Goal: Task Accomplishment & Management: Manage account settings

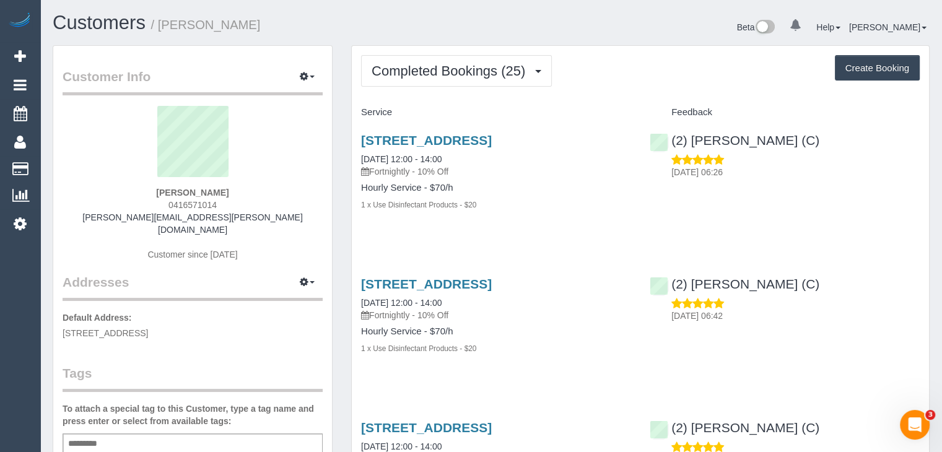
scroll to position [3422, 941]
click at [420, 142] on link "1/5 Evan St, Box Hill North, VIC 3129" at bounding box center [426, 140] width 131 height 14
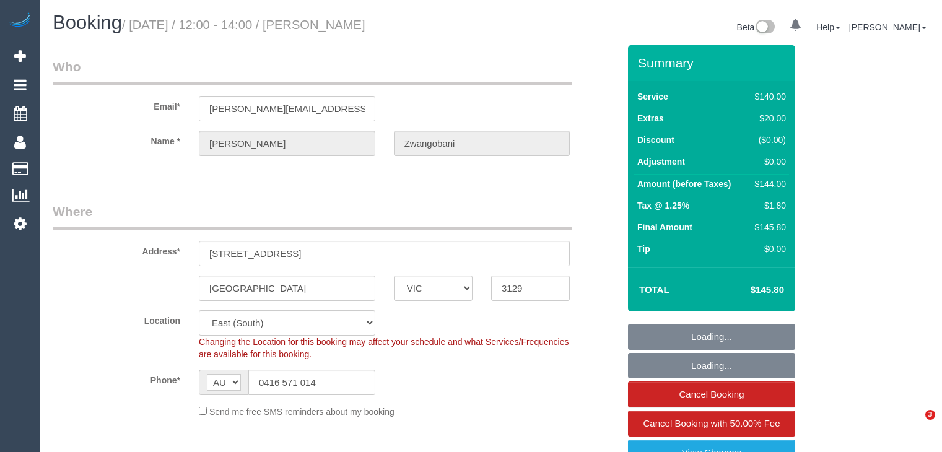
select select "VIC"
select select "number:28"
select select "number:14"
select select "number:19"
select select "number:36"
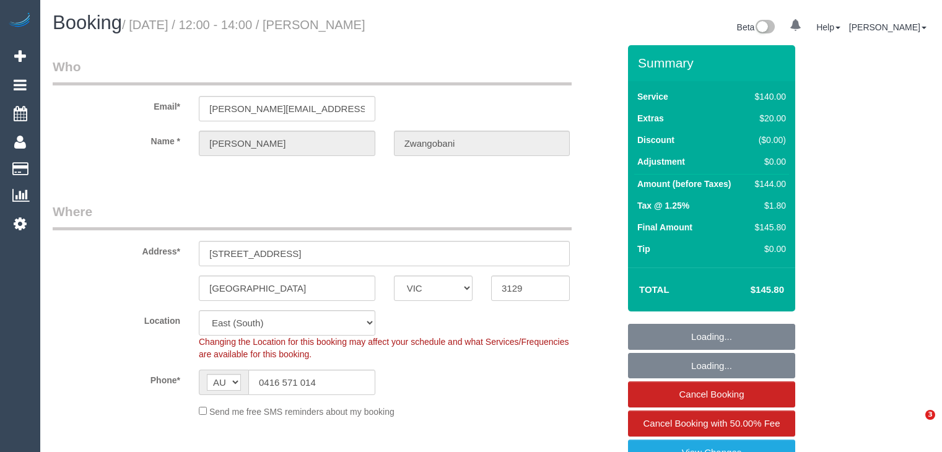
select select "number:35"
select select "number:11"
select select "object:690"
select select "spot1"
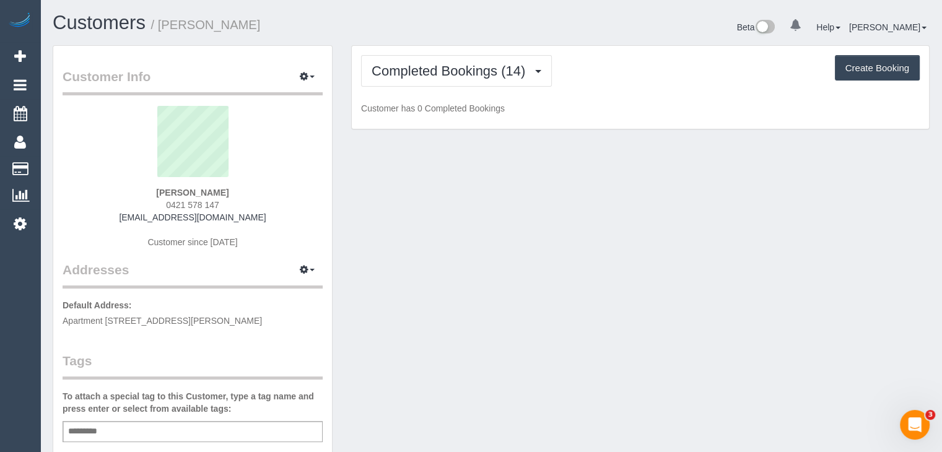
scroll to position [2189, 941]
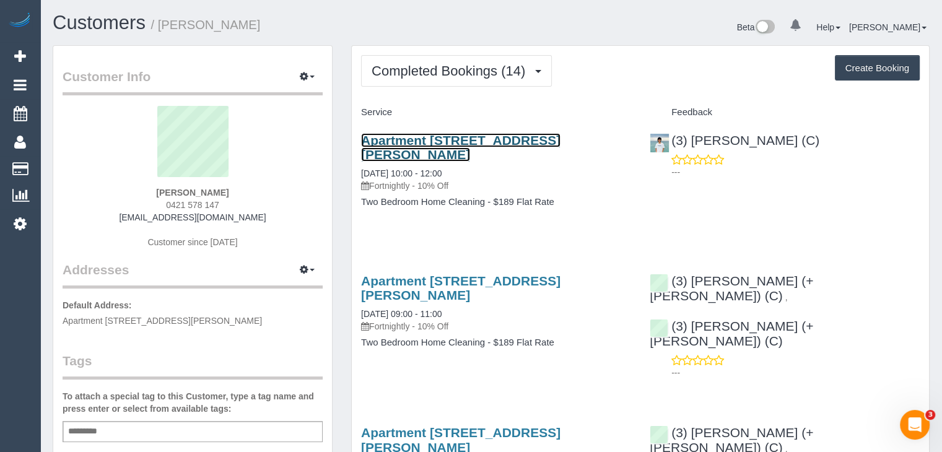
click at [449, 138] on link "Apartment 46, 781 Whitehorse Road, Mont Albert, Melbourne, VIC 3127" at bounding box center [460, 147] width 199 height 28
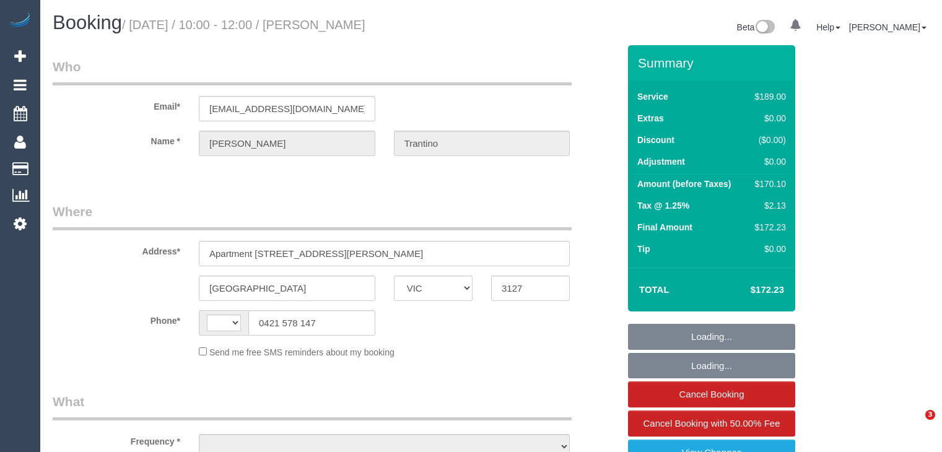
select select "VIC"
select select "object:290"
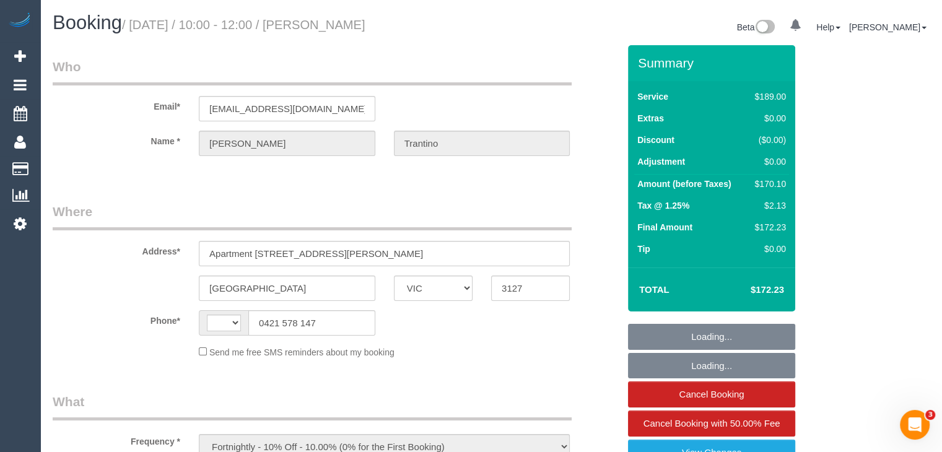
select select "string:AU"
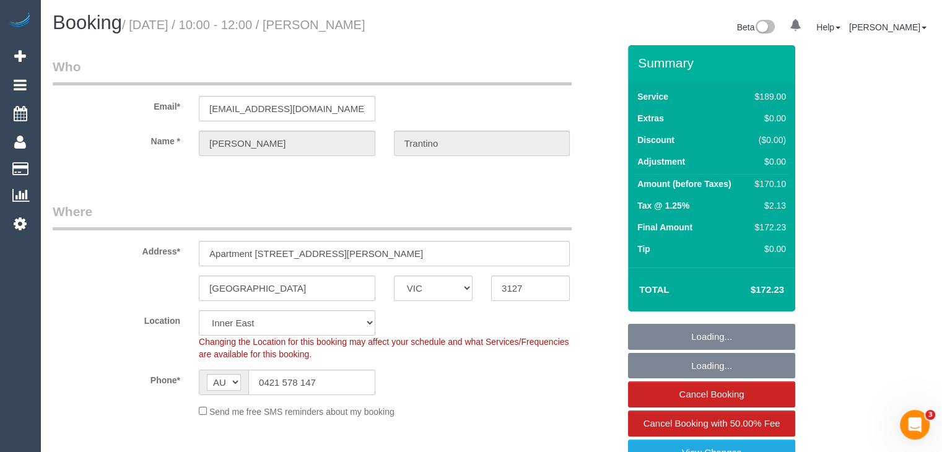
select select "number:28"
select select "number:14"
select select "number:18"
select select "number:24"
select select "number:34"
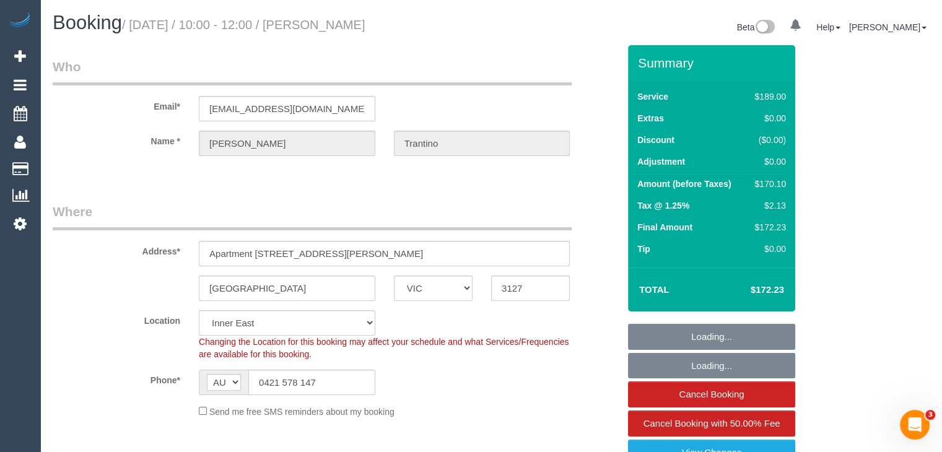
select select "number:11"
select select "string:stripe-pm_1QUGQK2GScqysDRVqztpwZjX"
select select "object:861"
select select "spot1"
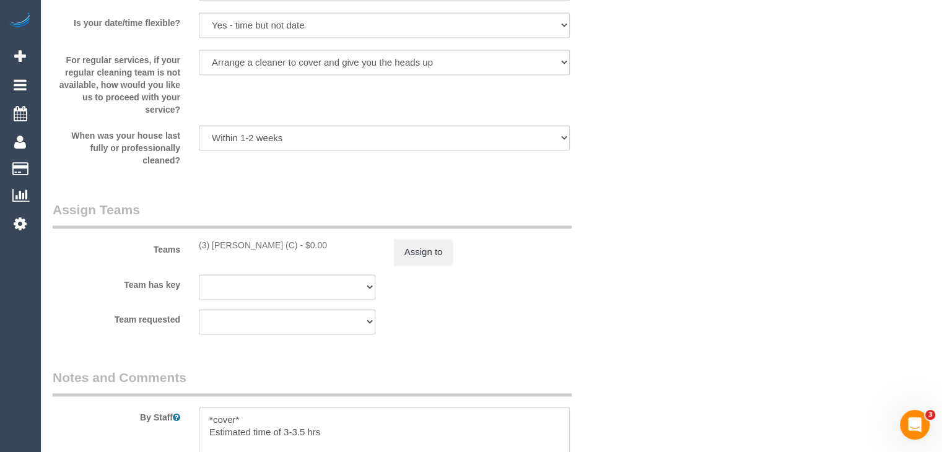
scroll to position [1795, 0]
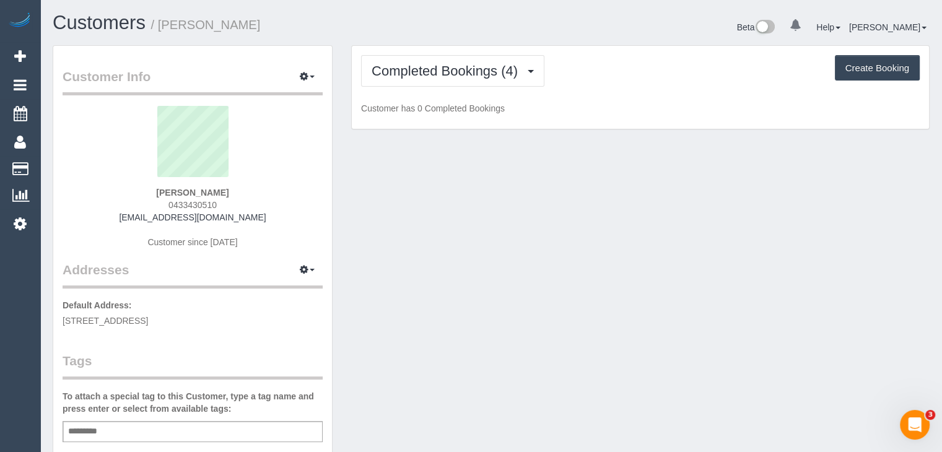
scroll to position [997, 941]
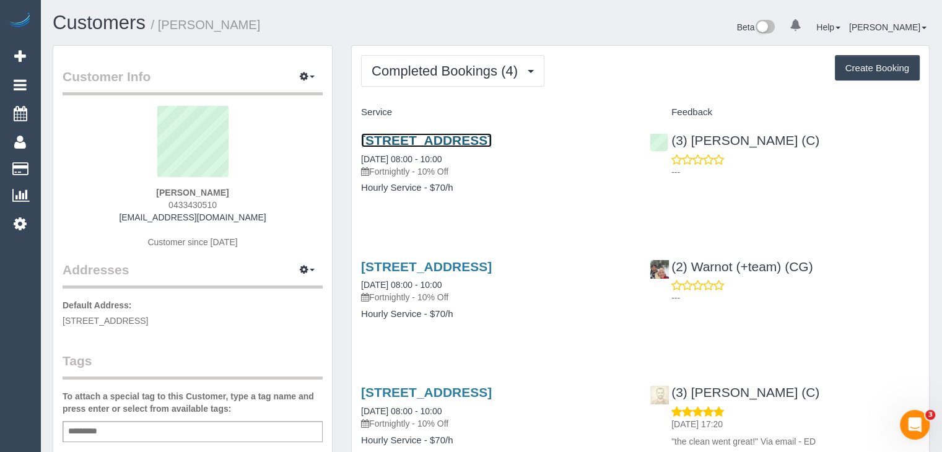
click at [491, 144] on link "Grandview Avenue, 2/11, Maribyrnong, VIC 3032" at bounding box center [426, 140] width 131 height 14
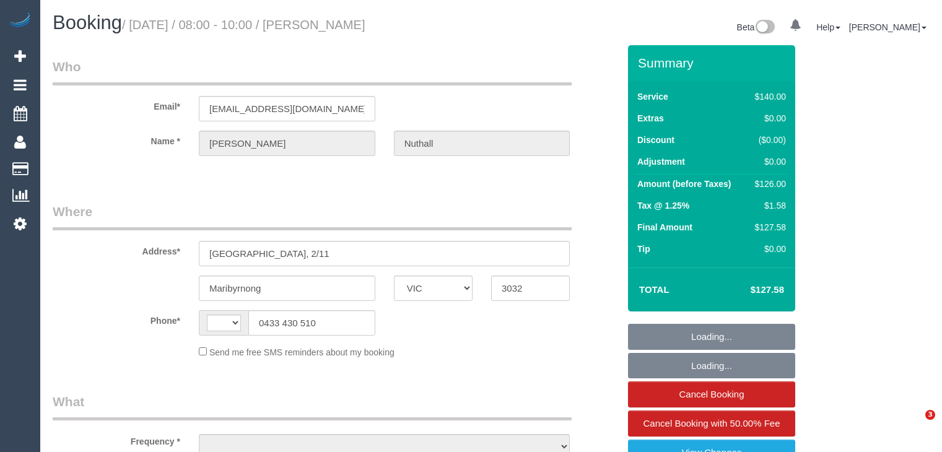
select select "VIC"
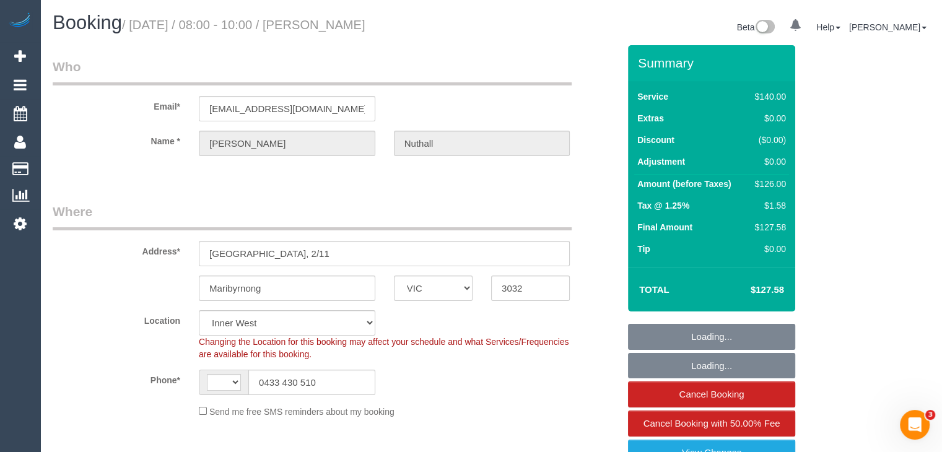
select select "object:750"
select select "string:AU"
select select "string:stripe-pm_1Ra2vC2GScqysDRVo2aEZRzc"
select select "number:30"
select select "number:14"
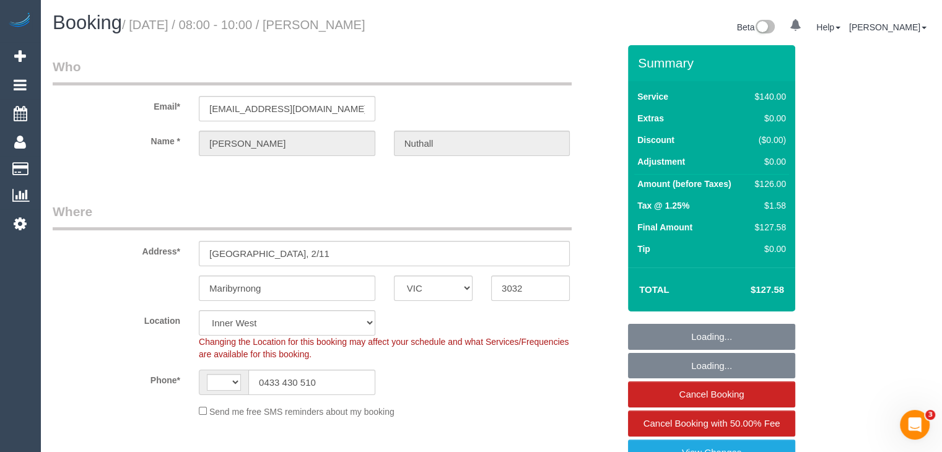
select select "number:18"
select select "number:22"
select select "number:34"
select select "number:11"
select select "spot1"
